Goal: Task Accomplishment & Management: Use online tool/utility

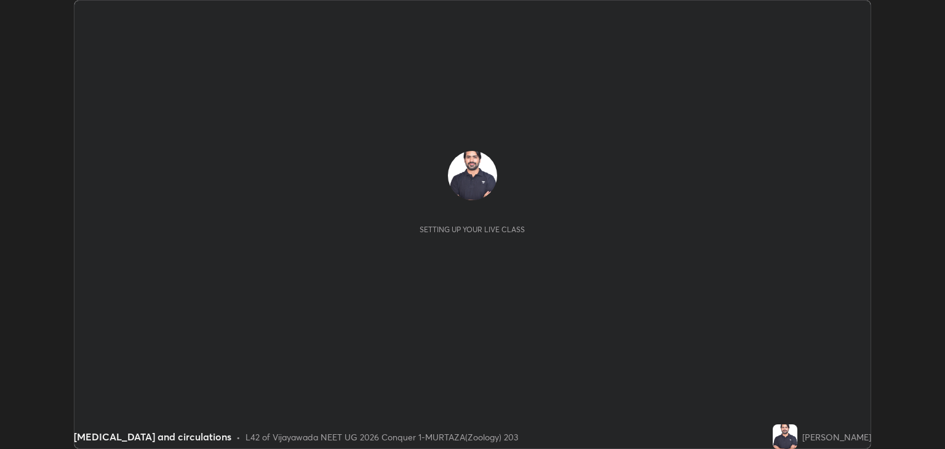
scroll to position [449, 944]
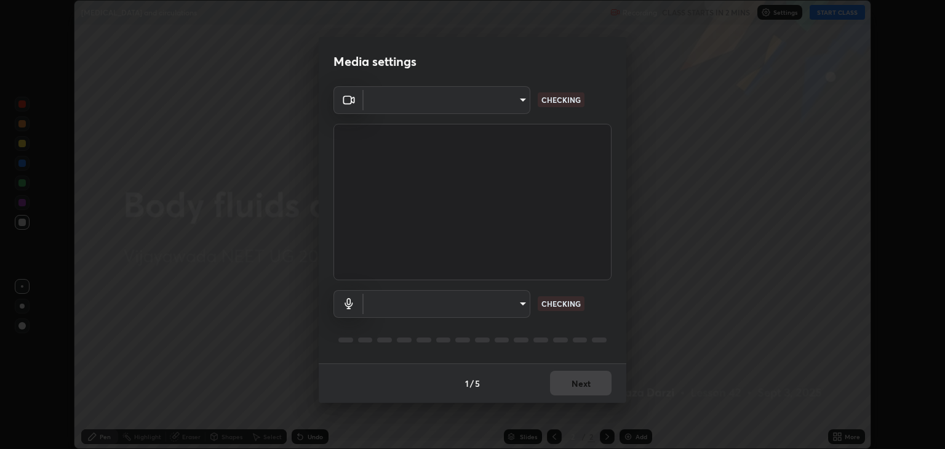
type input "18efe283419ebebb34f3f069735d570d1efa482ca5ebb0fbe8eacb96b6d22603"
click at [522, 306] on body "Erase all [MEDICAL_DATA] and circulations Recording CLASS STARTS IN 2 MINS Sett…" at bounding box center [472, 224] width 945 height 449
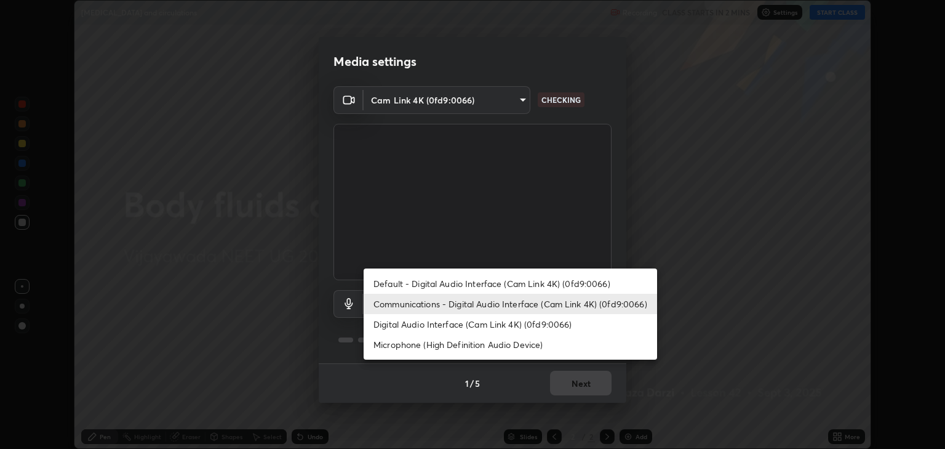
click at [496, 322] on li "Digital Audio Interface (Cam Link 4K) (0fd9:0066)" at bounding box center [511, 324] width 294 height 20
type input "dcad4d0ab638e1a35b0cc06f23c8842348ae8cd1eb66fe60e42d8e2ec81f684a"
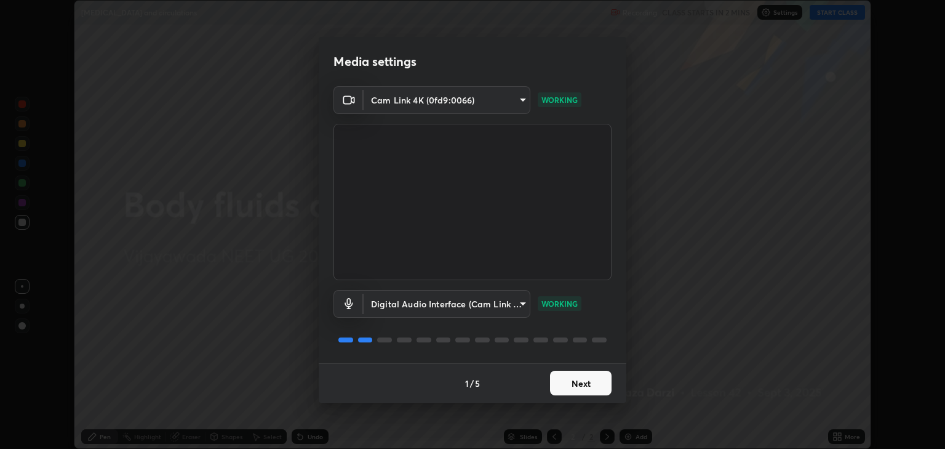
click at [571, 373] on button "Next" at bounding box center [581, 382] width 62 height 25
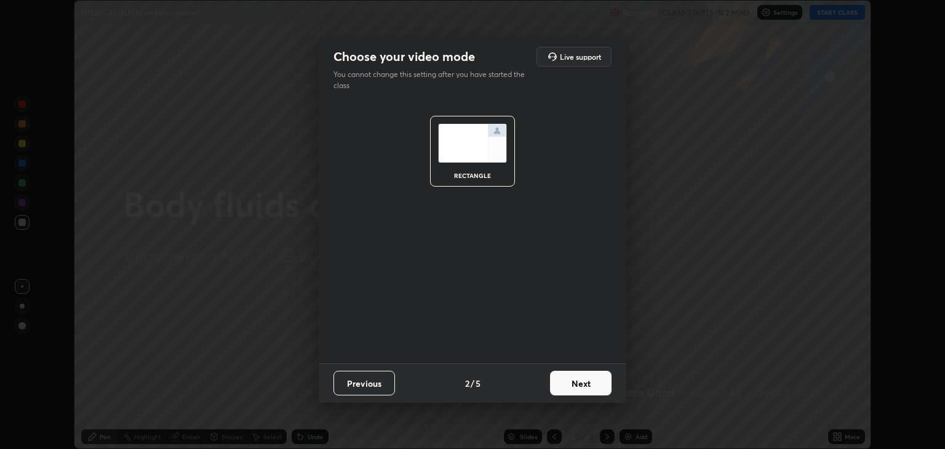
click at [586, 381] on button "Next" at bounding box center [581, 382] width 62 height 25
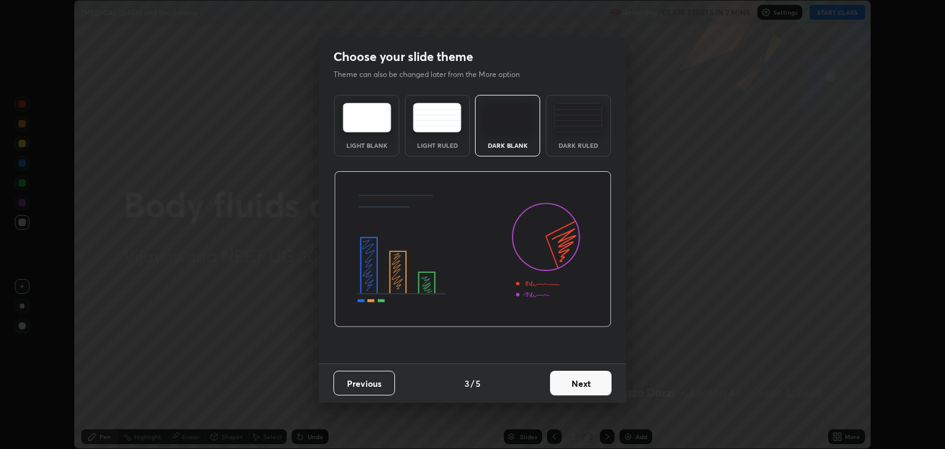
click at [589, 383] on button "Next" at bounding box center [581, 382] width 62 height 25
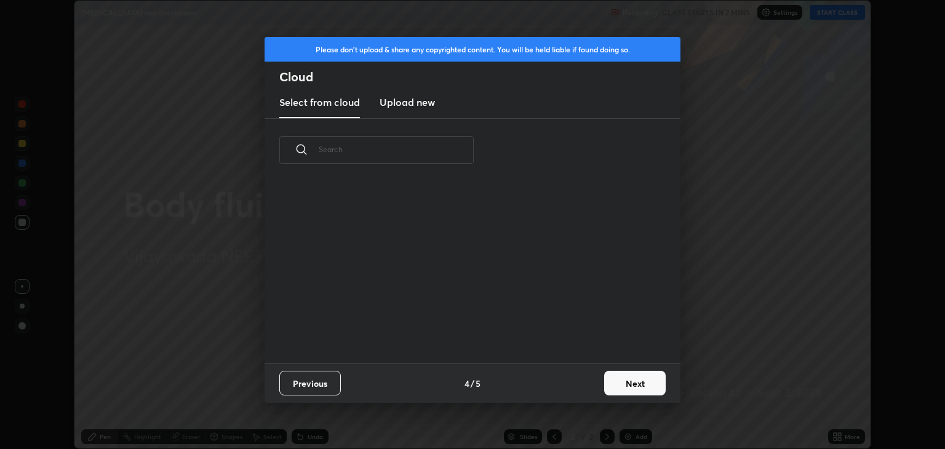
click at [591, 383] on div "Previous 4 / 5 Next" at bounding box center [473, 382] width 416 height 39
click at [626, 381] on button "Next" at bounding box center [635, 382] width 62 height 25
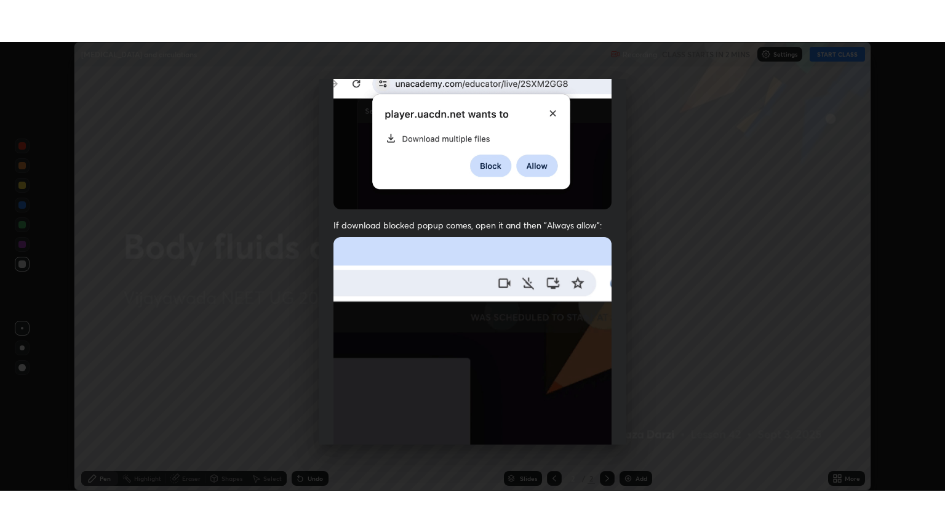
scroll to position [249, 0]
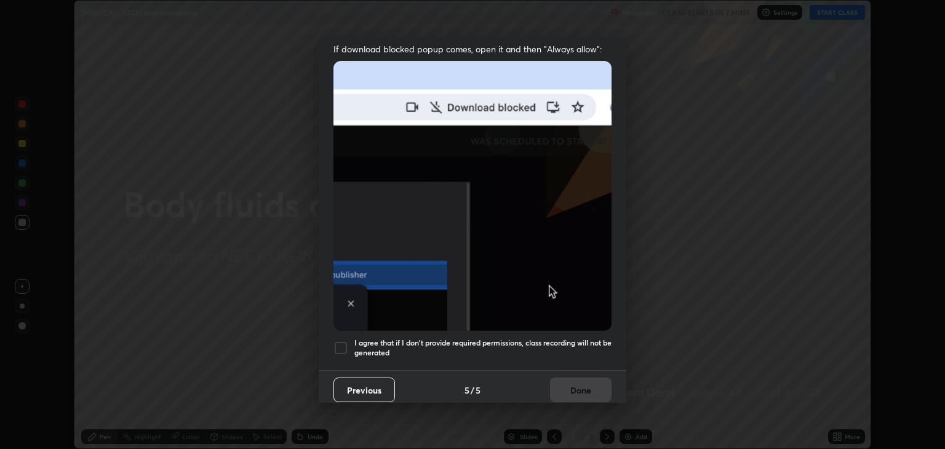
click at [348, 340] on div "I agree that if I don't provide required permissions, class recording will not …" at bounding box center [472, 347] width 278 height 15
click at [568, 378] on button "Done" at bounding box center [581, 389] width 62 height 25
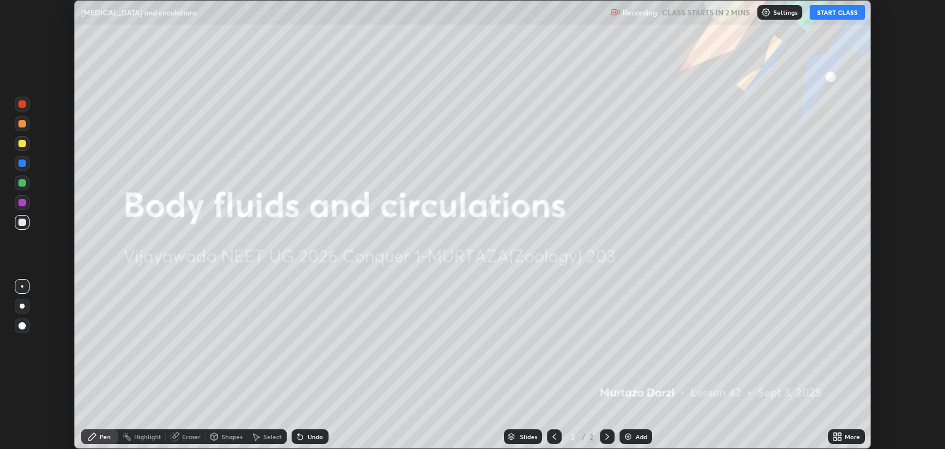
click at [828, 12] on button "START CLASS" at bounding box center [837, 12] width 55 height 15
click at [835, 438] on icon at bounding box center [835, 438] width 3 height 3
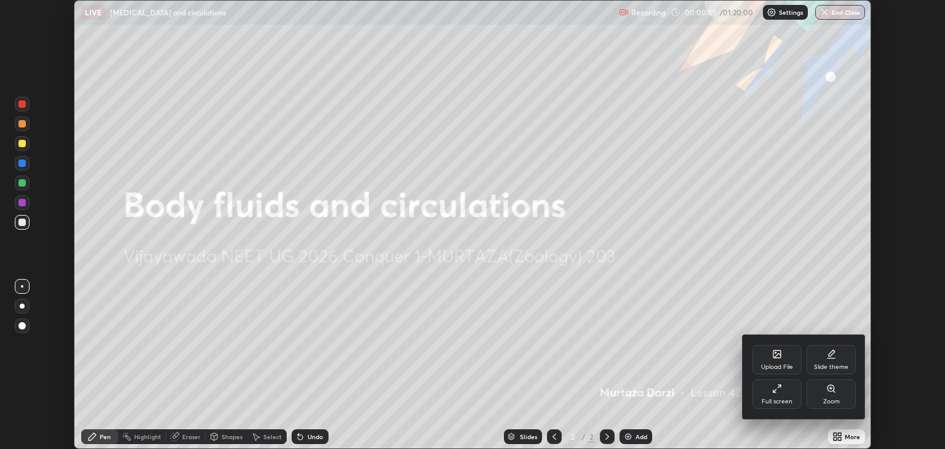
click at [779, 395] on div "Full screen" at bounding box center [777, 394] width 49 height 30
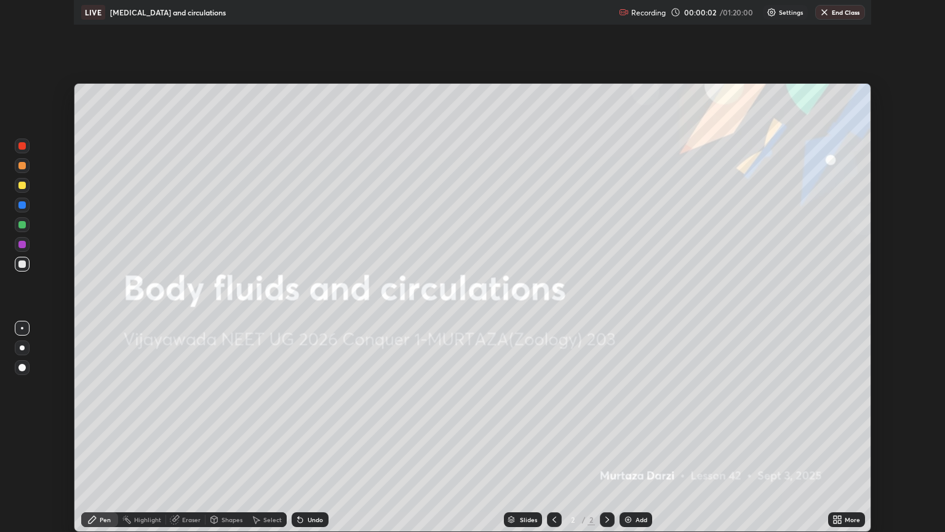
scroll to position [532, 945]
